Goal: Navigation & Orientation: Find specific page/section

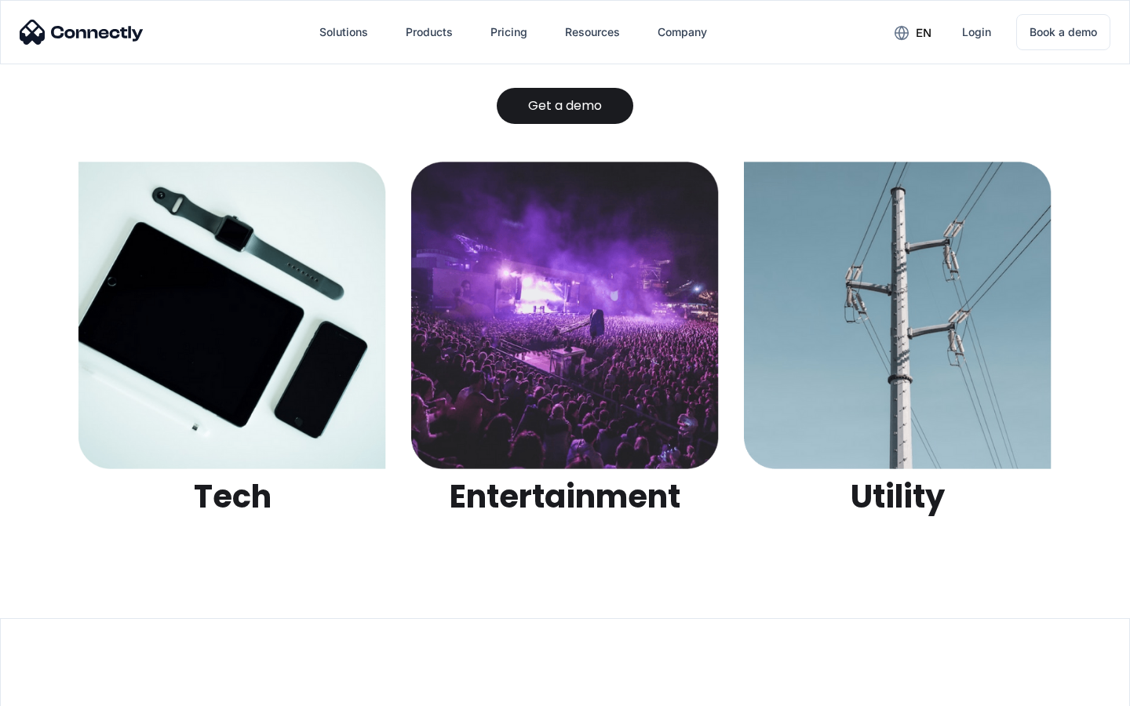
scroll to position [4950, 0]
